Goal: Task Accomplishment & Management: Use online tool/utility

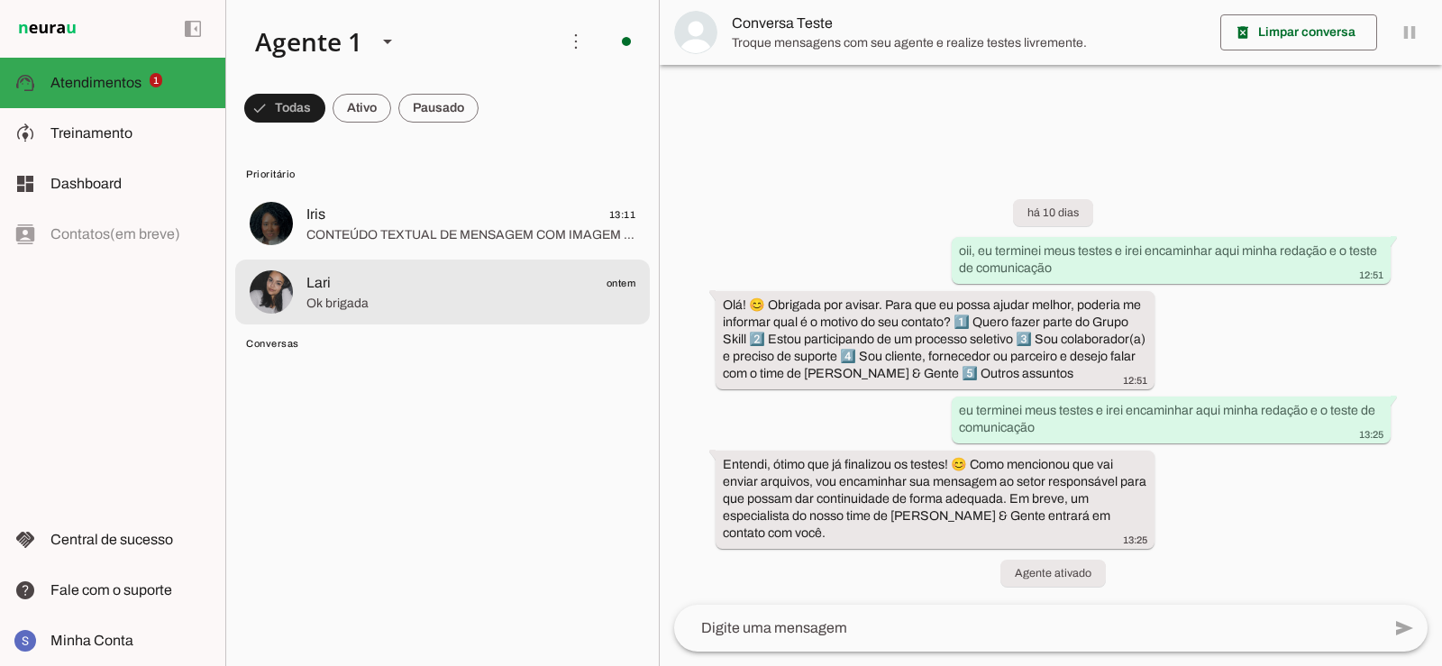
click at [369, 295] on span "Ok brigada" at bounding box center [470, 304] width 329 height 18
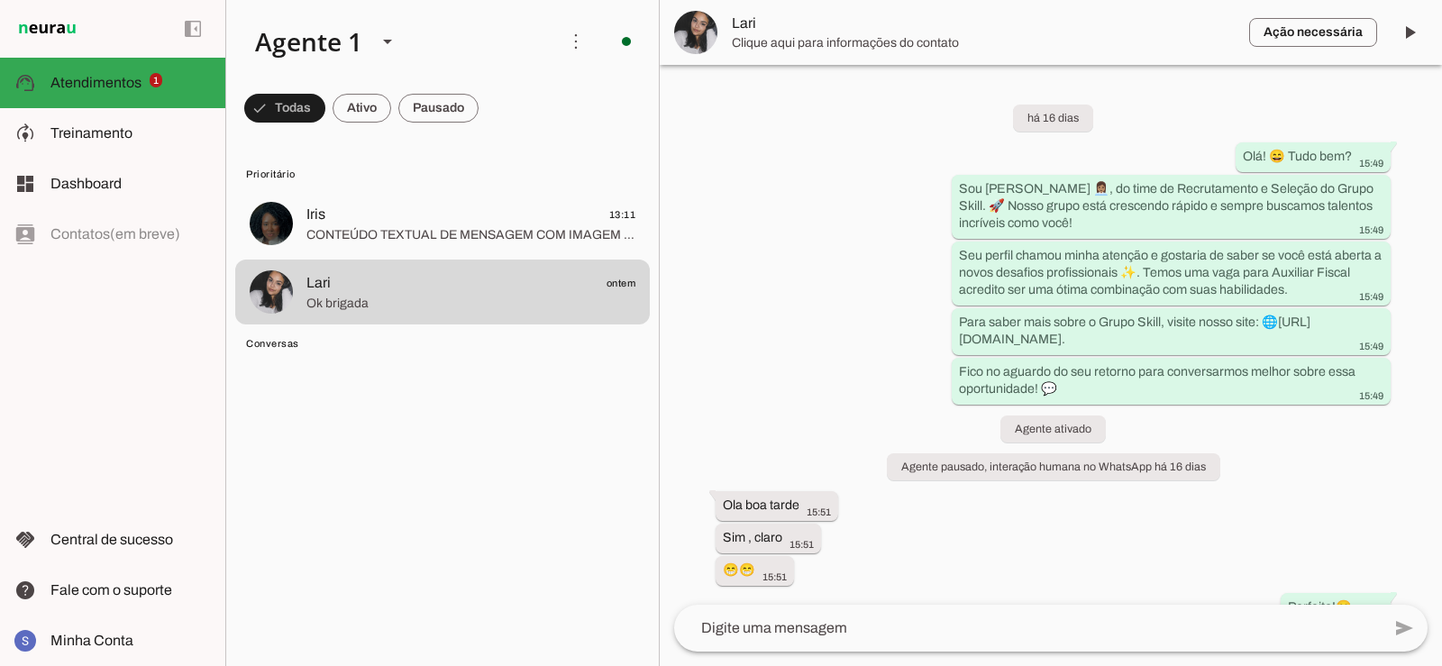
scroll to position [10947, 0]
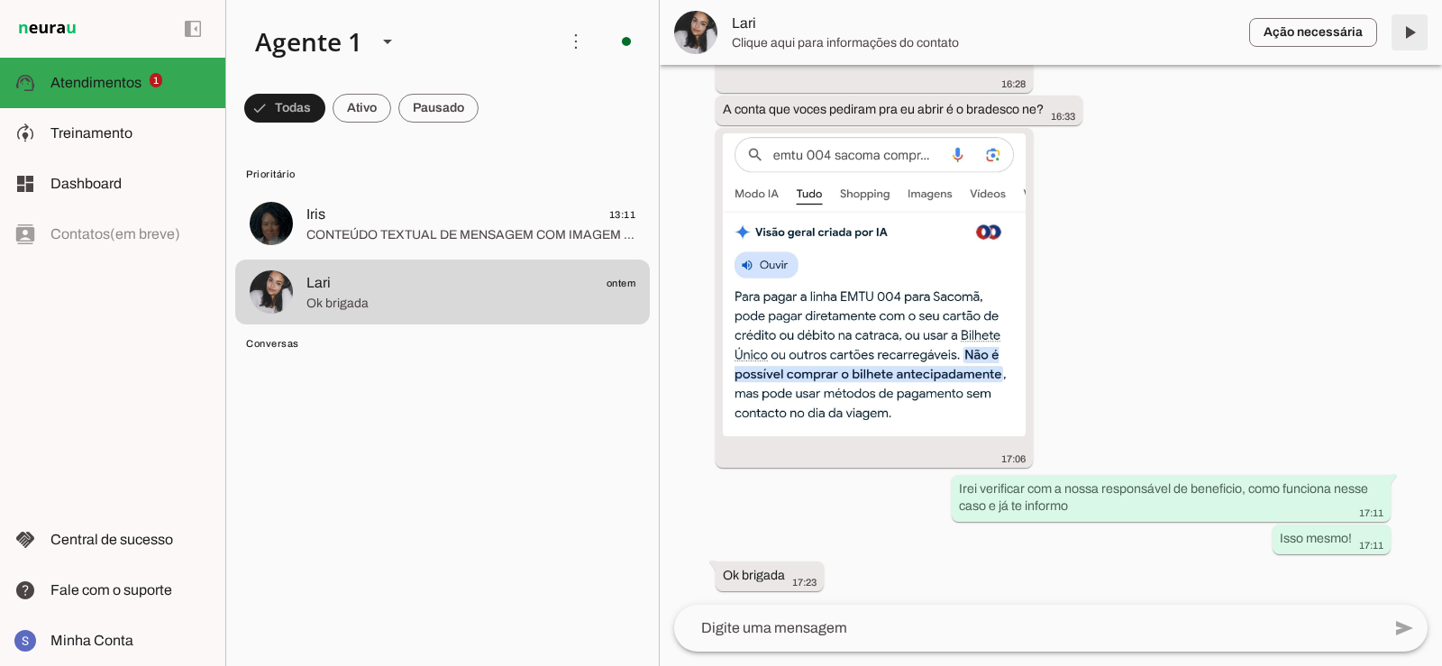
click at [1410, 31] on span at bounding box center [1408, 32] width 43 height 43
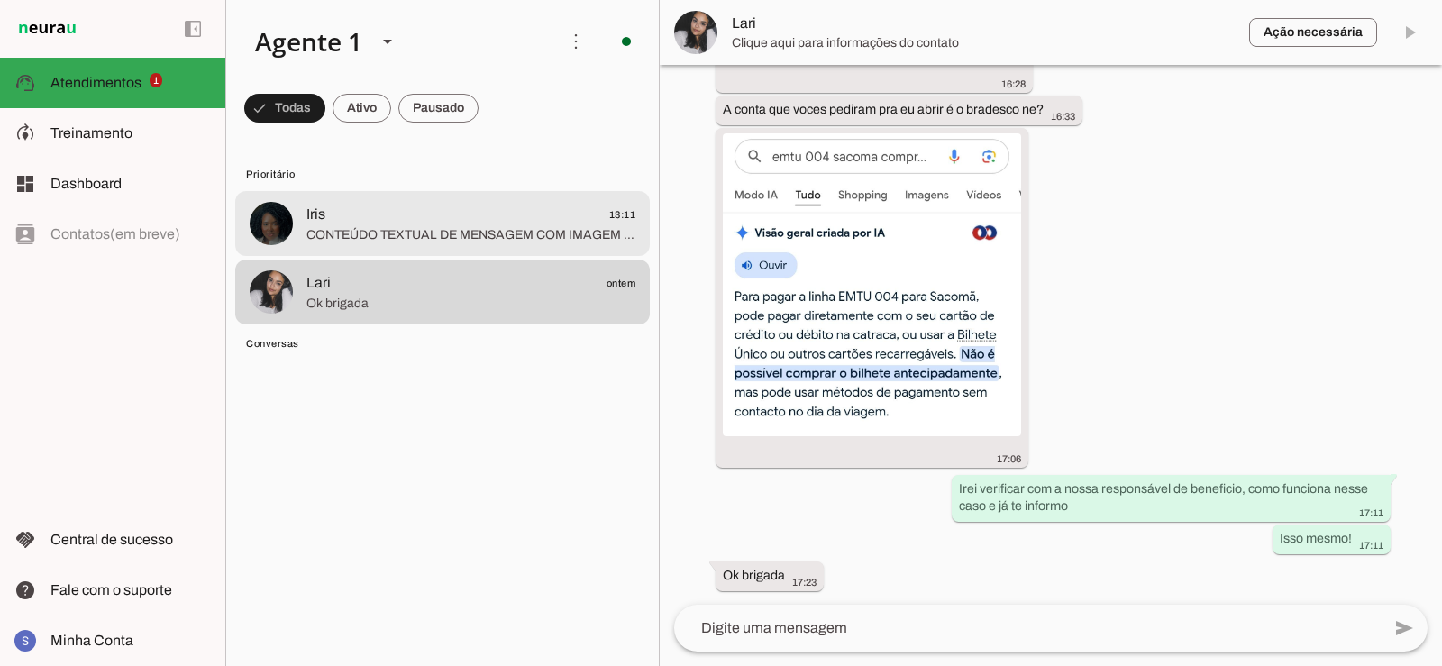
click at [464, 237] on span "CONTEÚDO TEXTUAL DE MENSAGEM COM IMAGEM (URL [URL][DOMAIN_NAME]) :" at bounding box center [470, 235] width 329 height 18
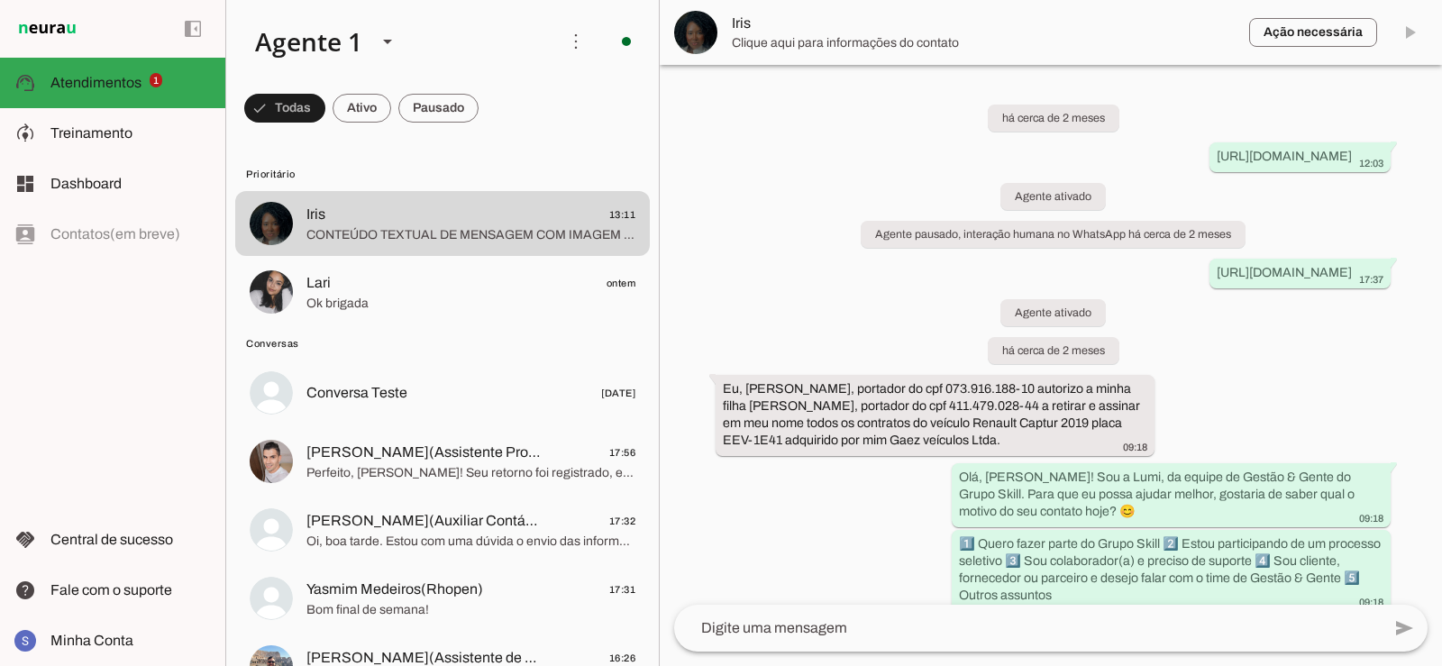
scroll to position [2308, 0]
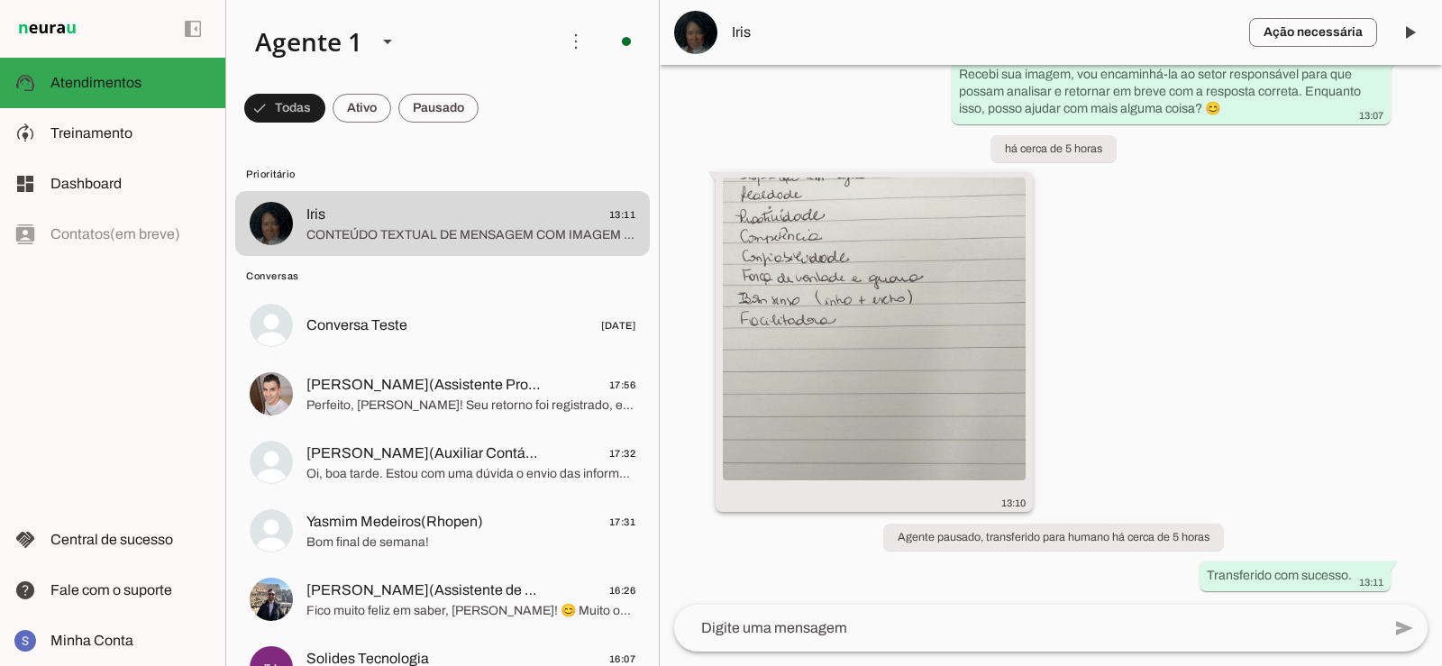
click at [853, 290] on img at bounding box center [874, 328] width 303 height 303
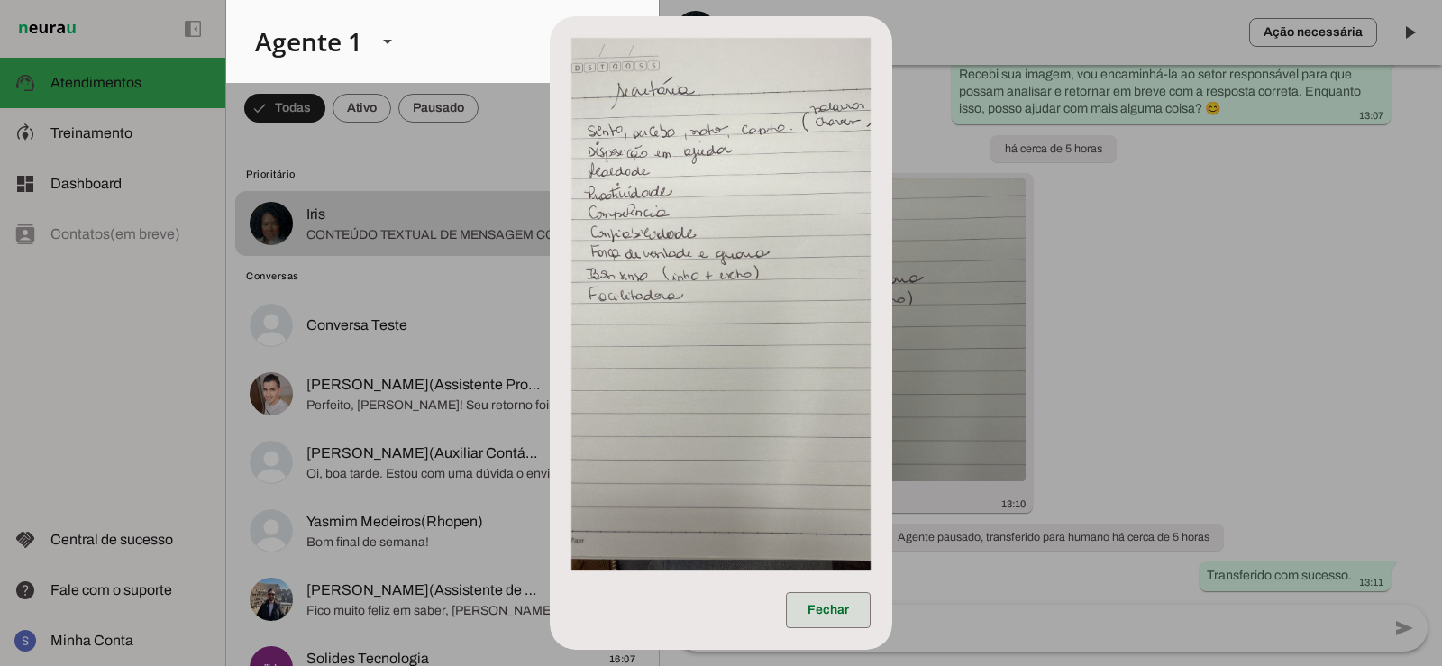
click at [845, 610] on span at bounding box center [828, 609] width 85 height 43
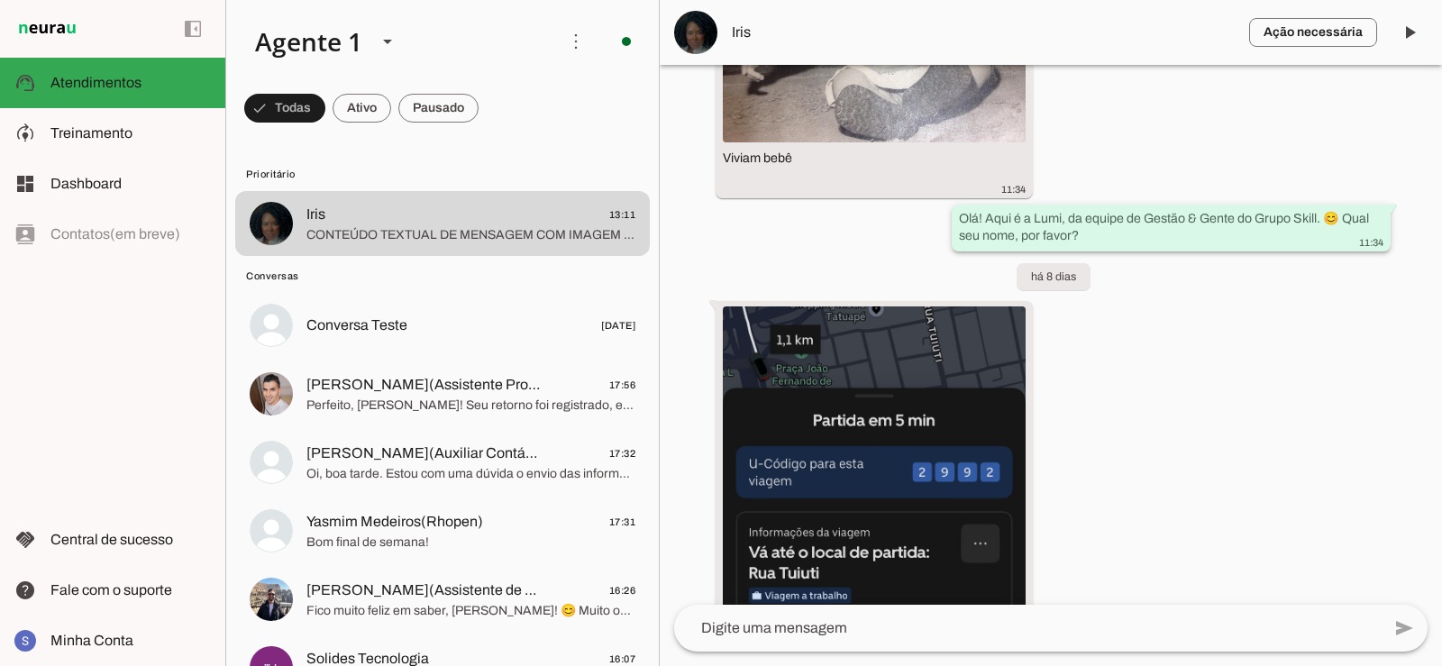
scroll to position [1317, 0]
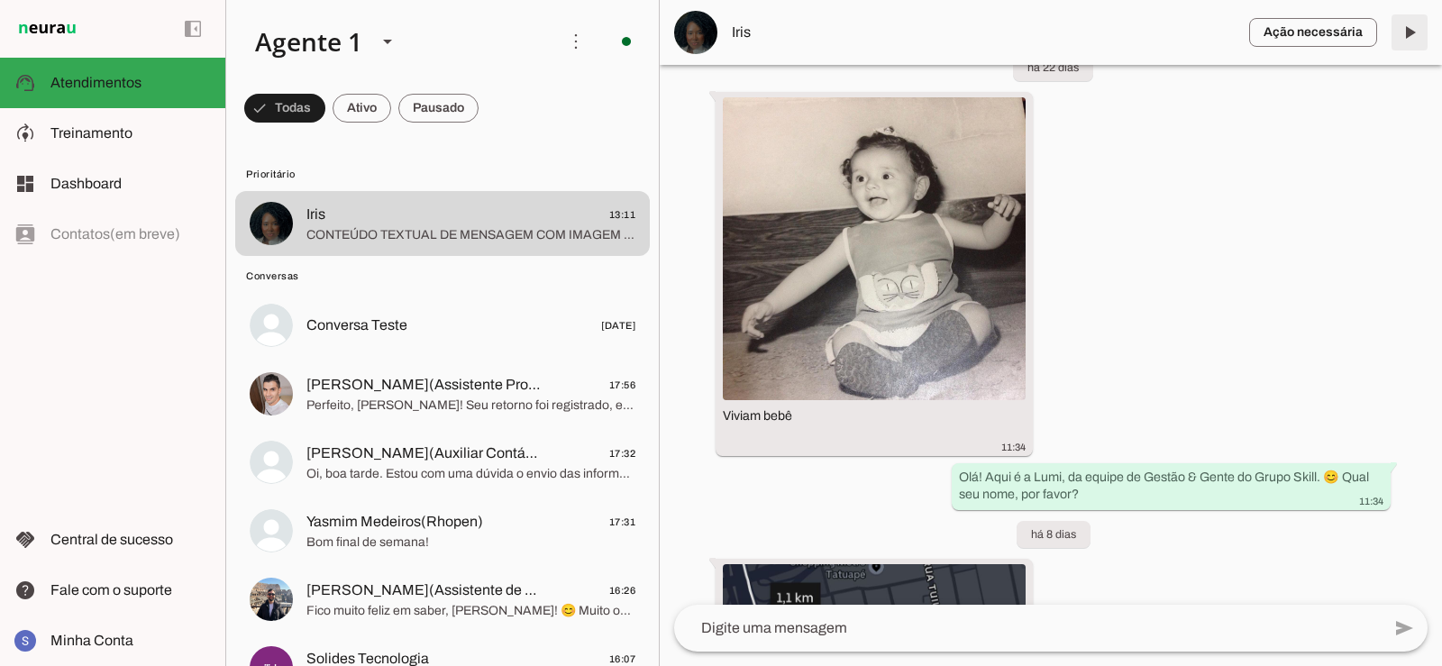
click at [1408, 35] on span at bounding box center [1408, 32] width 43 height 43
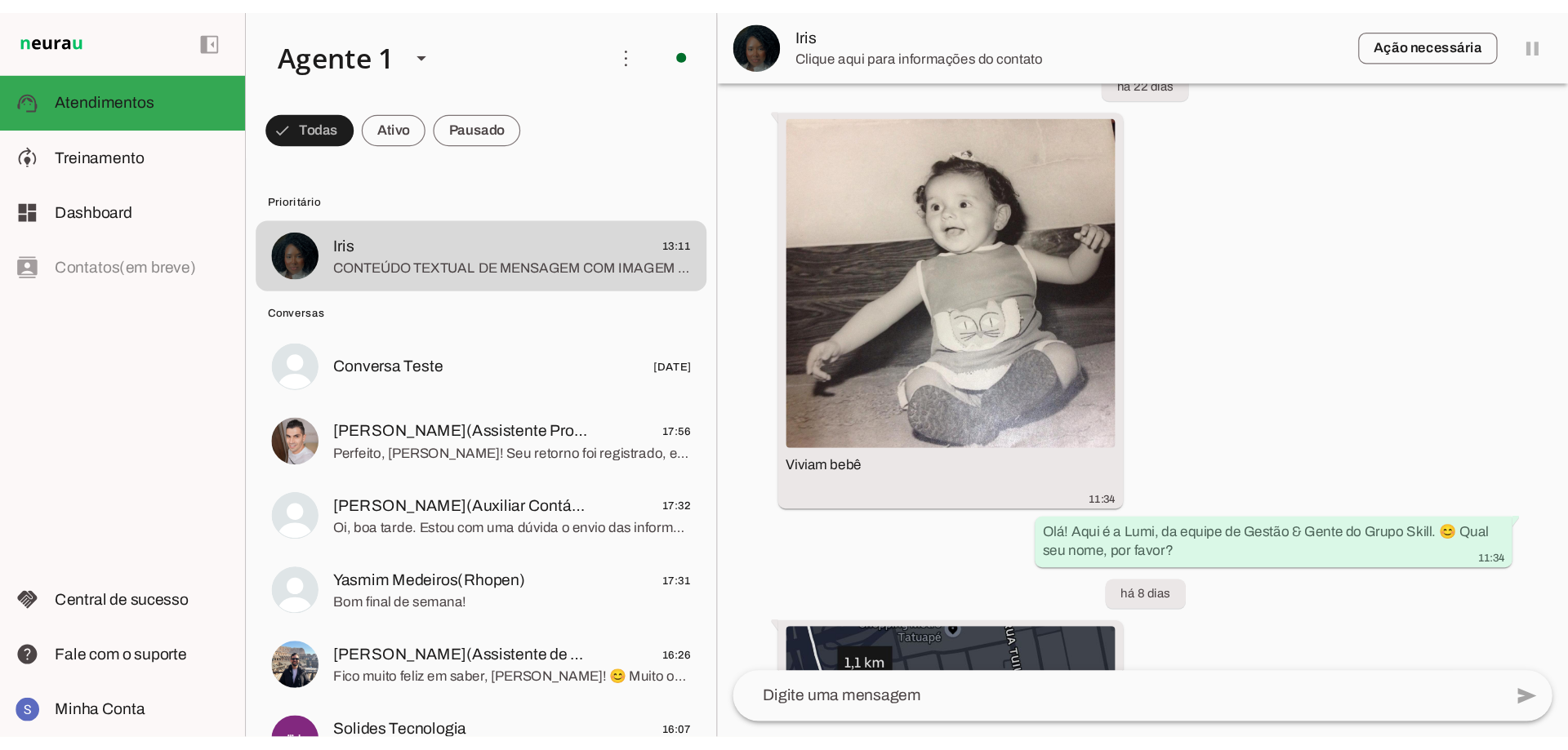
scroll to position [0, 0]
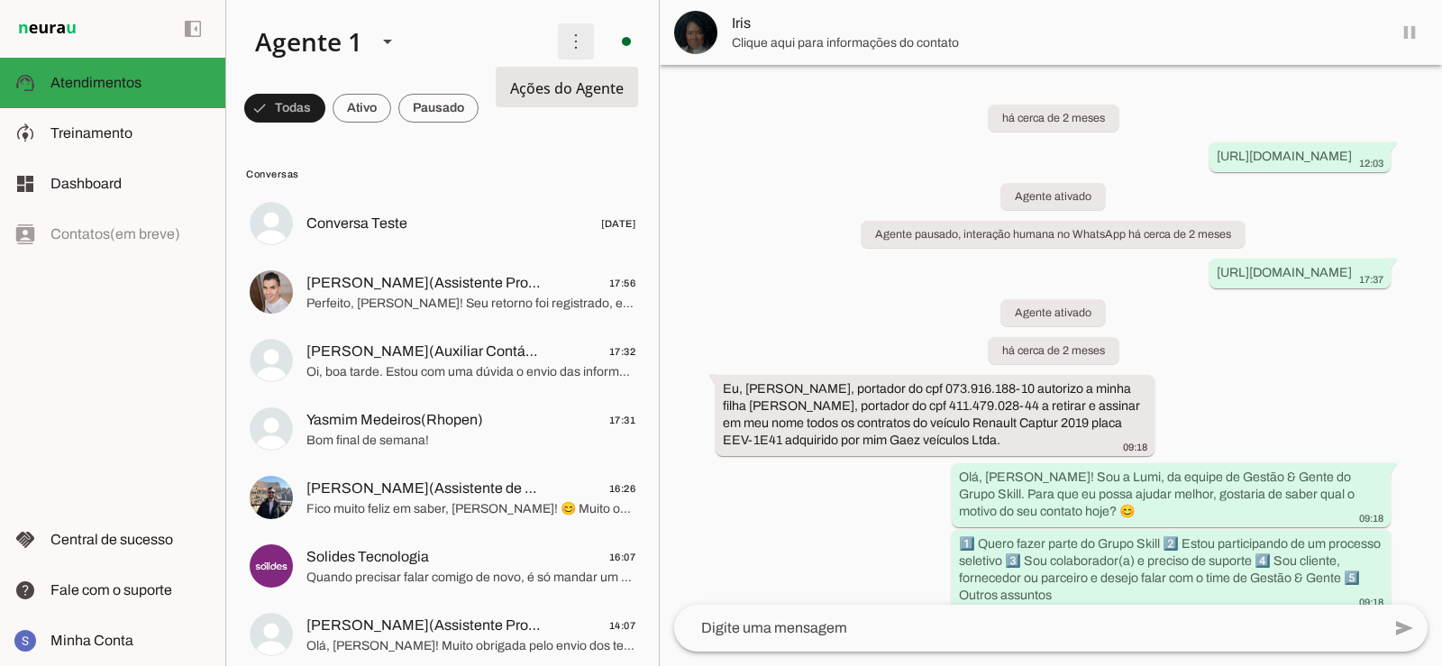
click at [567, 50] on span at bounding box center [575, 41] width 43 height 43
click at [775, 86] on md-item "Ativar chats em massa" at bounding box center [825, 110] width 101 height 86
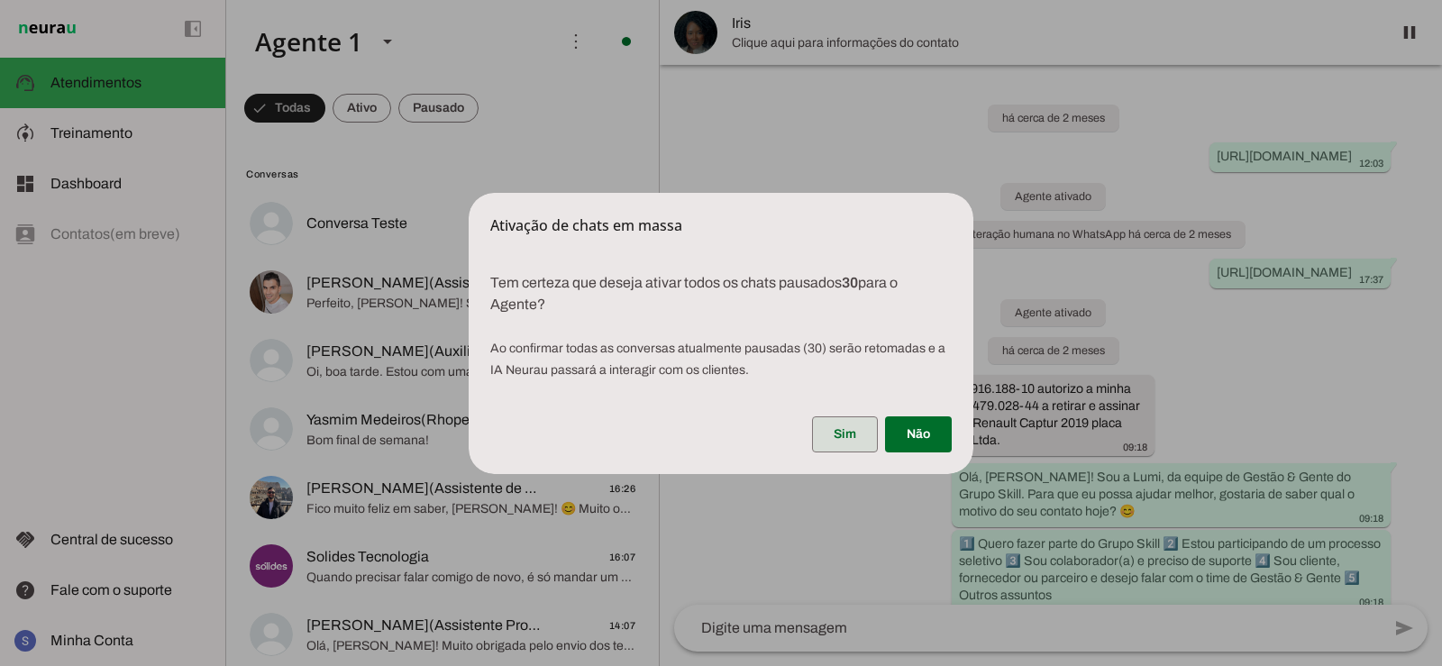
drag, startPoint x: 850, startPoint y: 433, endPoint x: 56, endPoint y: 459, distance: 794.1
click at [849, 432] on span at bounding box center [845, 434] width 66 height 43
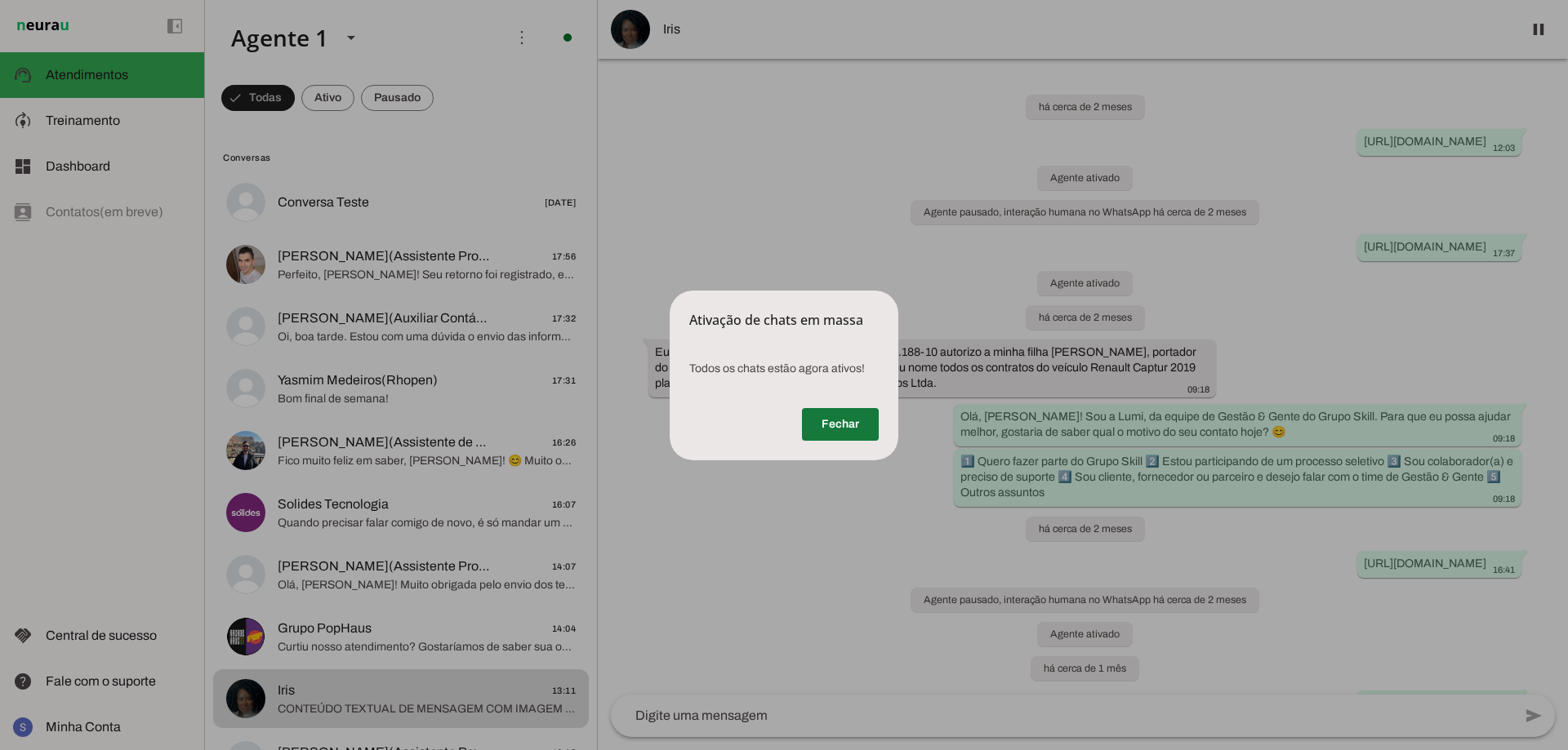
drag, startPoint x: 853, startPoint y: 428, endPoint x: 836, endPoint y: 415, distance: 21.4
click at [851, 426] on span at bounding box center [840, 424] width 77 height 39
